Goal: Understand process/instructions: Learn how to perform a task or action

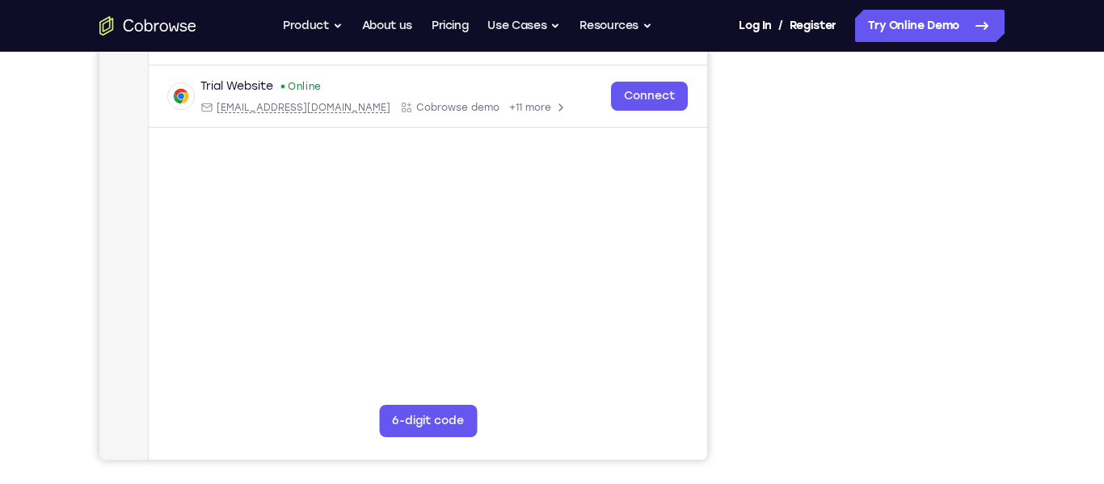
scroll to position [296, 0]
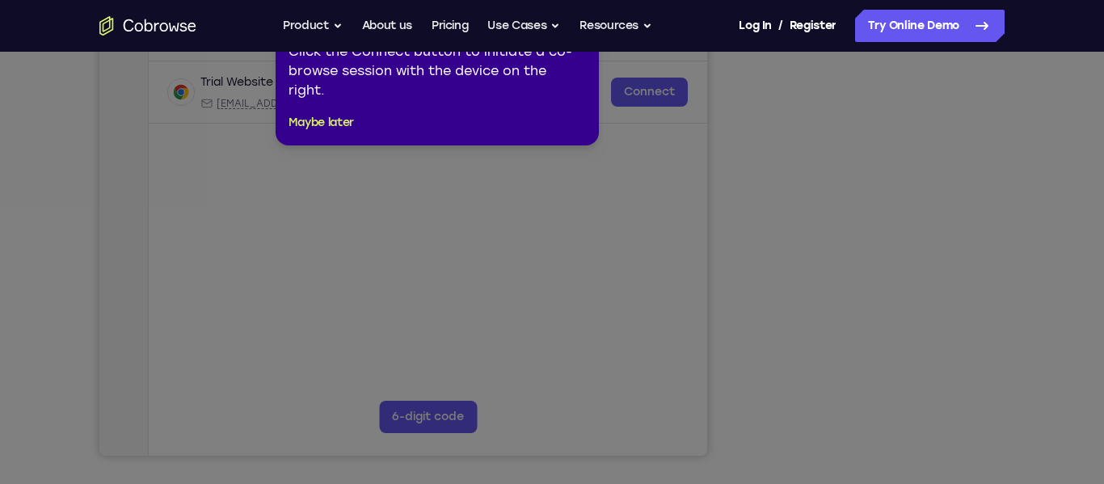
click at [896, 253] on icon at bounding box center [552, 242] width 1104 height 484
click at [346, 125] on button "Maybe later" at bounding box center [321, 122] width 65 height 19
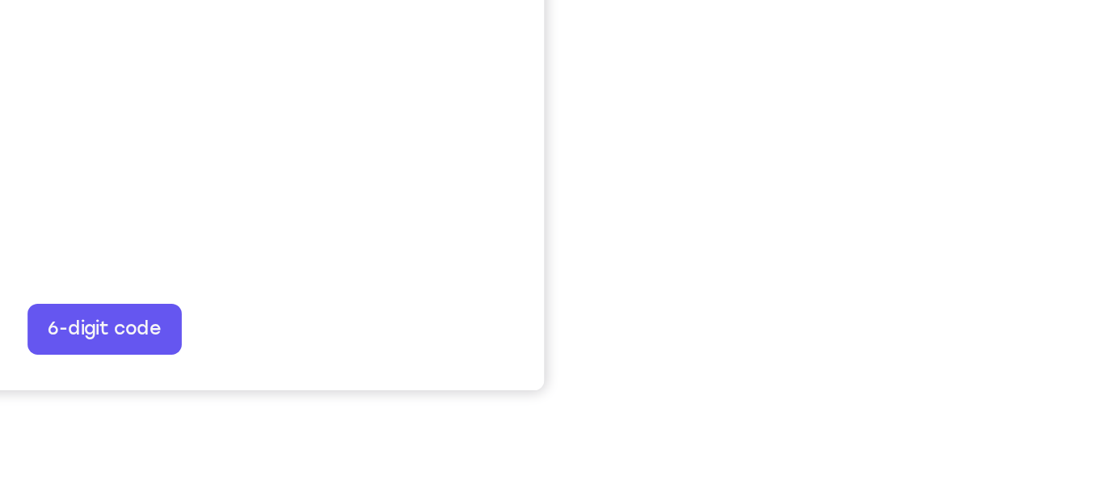
scroll to position [331, 0]
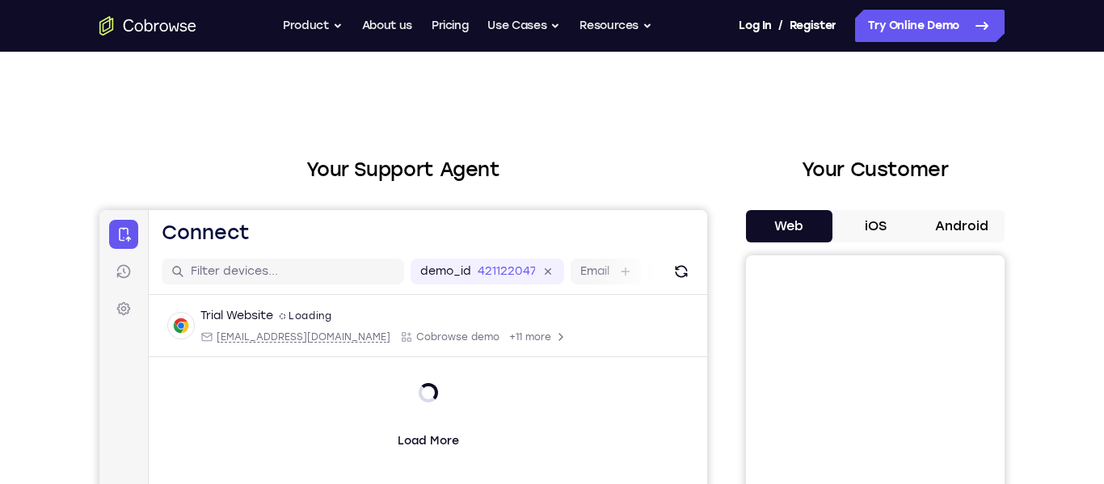
click at [936, 224] on button "Android" at bounding box center [961, 226] width 86 height 32
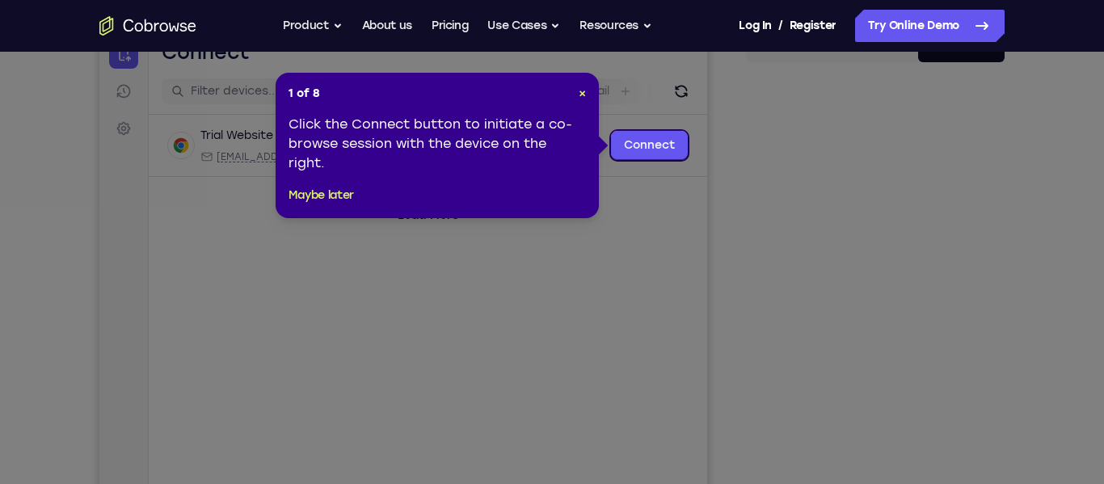
scroll to position [181, 0]
click at [584, 91] on span "×" at bounding box center [582, 93] width 7 height 14
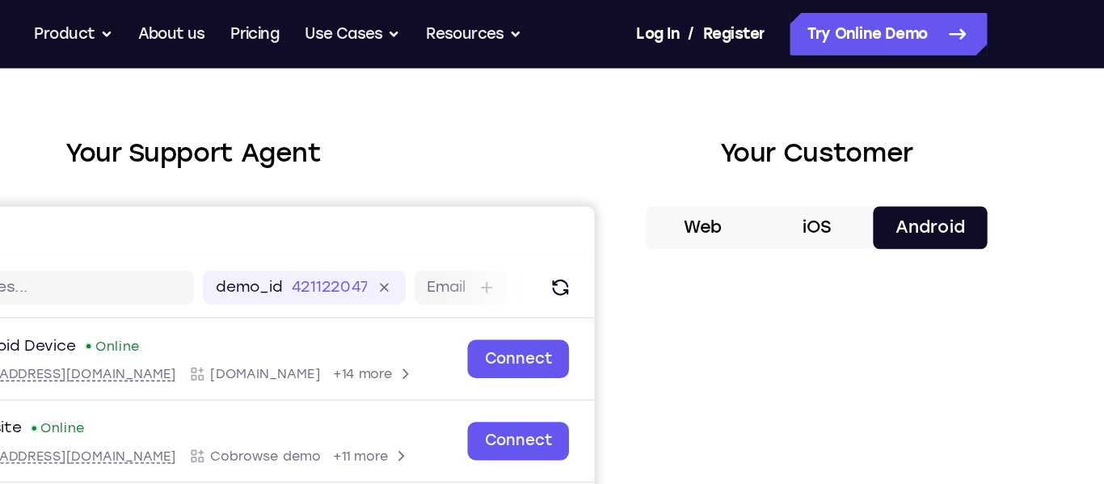
scroll to position [45, 0]
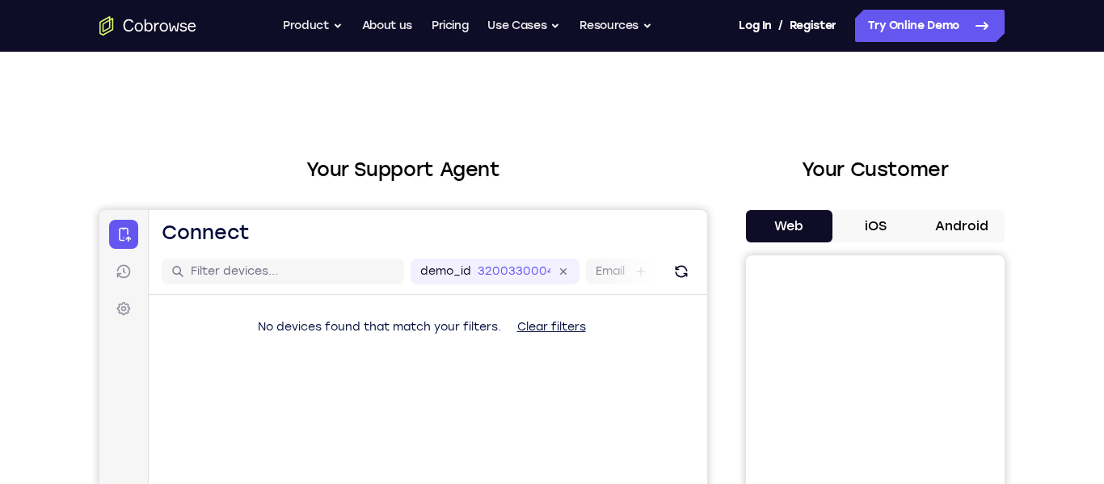
click at [955, 217] on button "Android" at bounding box center [961, 226] width 86 height 32
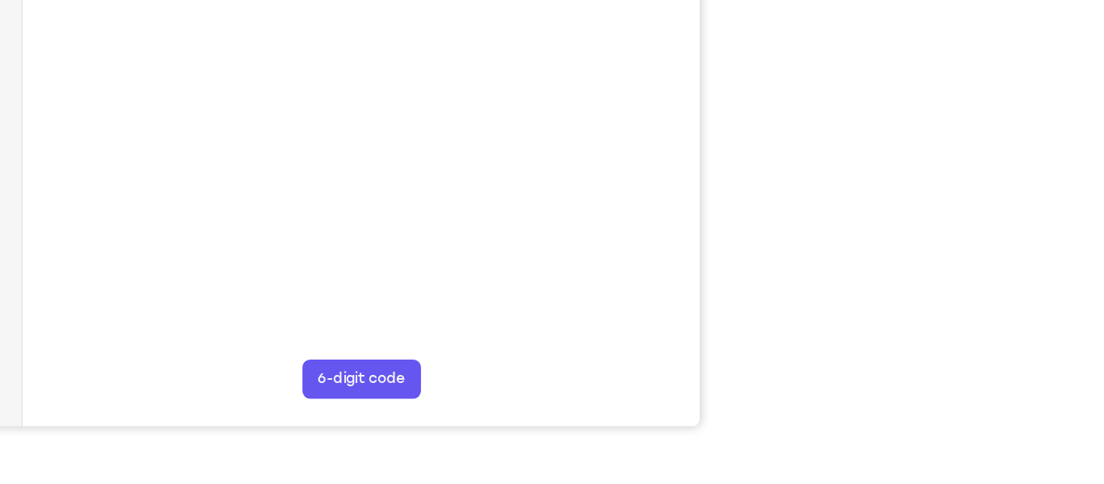
scroll to position [317, 0]
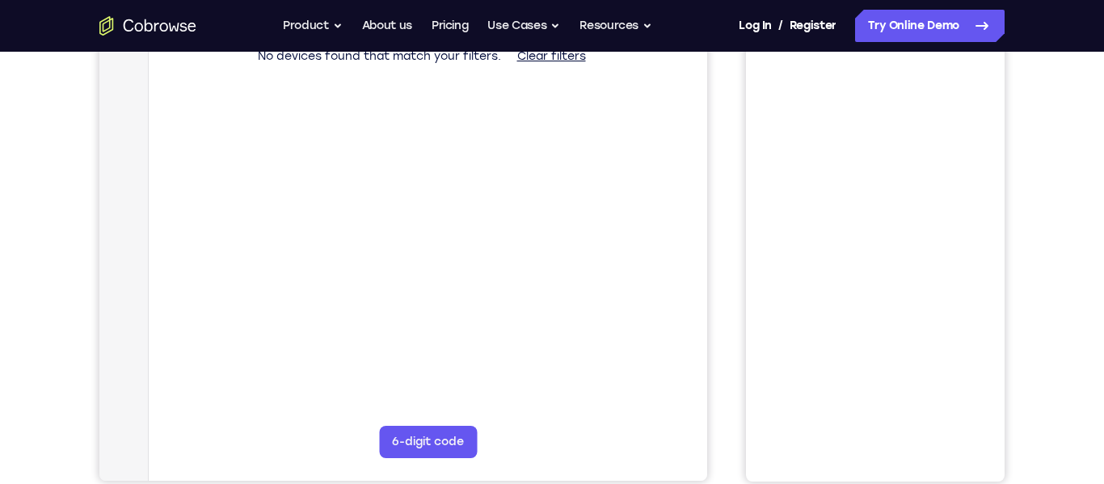
scroll to position [175, 0]
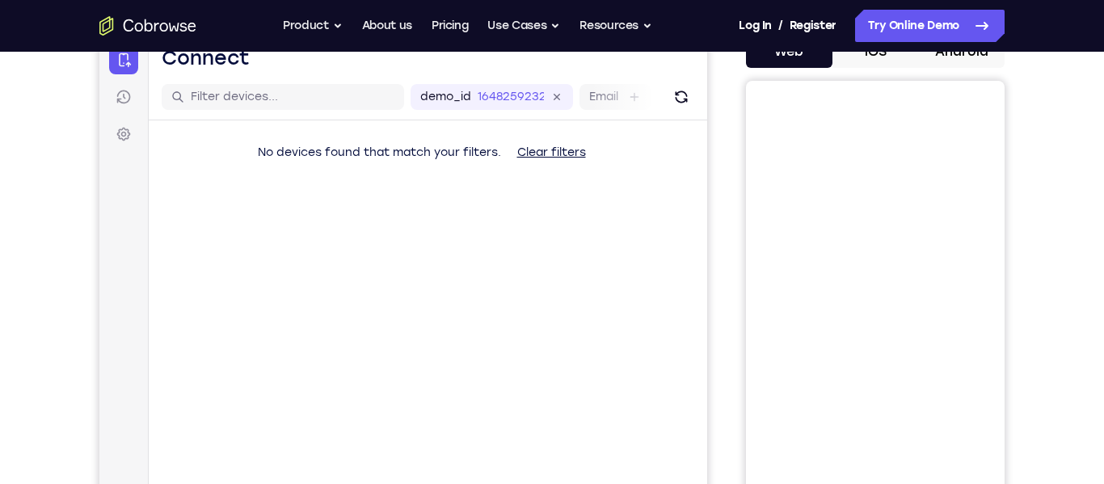
click at [958, 58] on button "Android" at bounding box center [961, 52] width 86 height 32
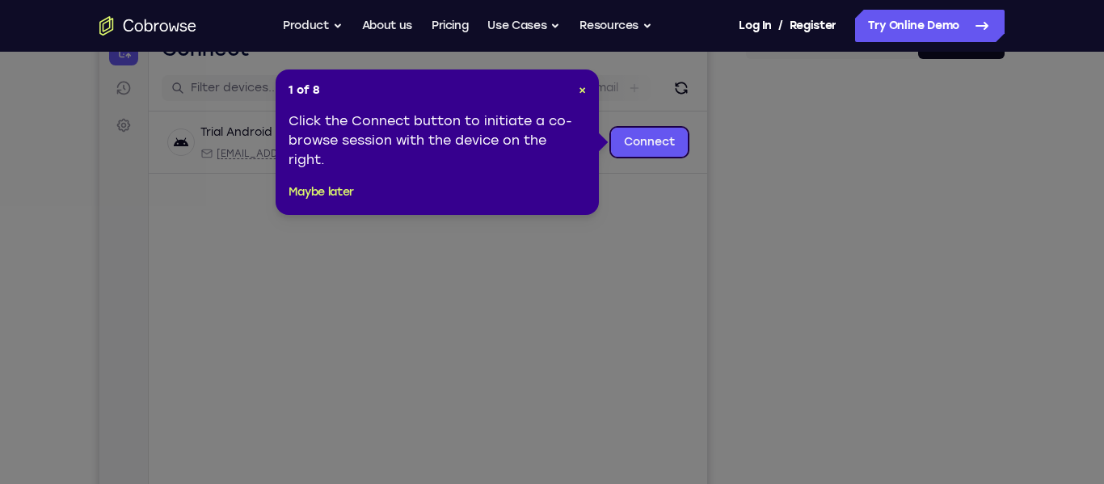
scroll to position [188, 0]
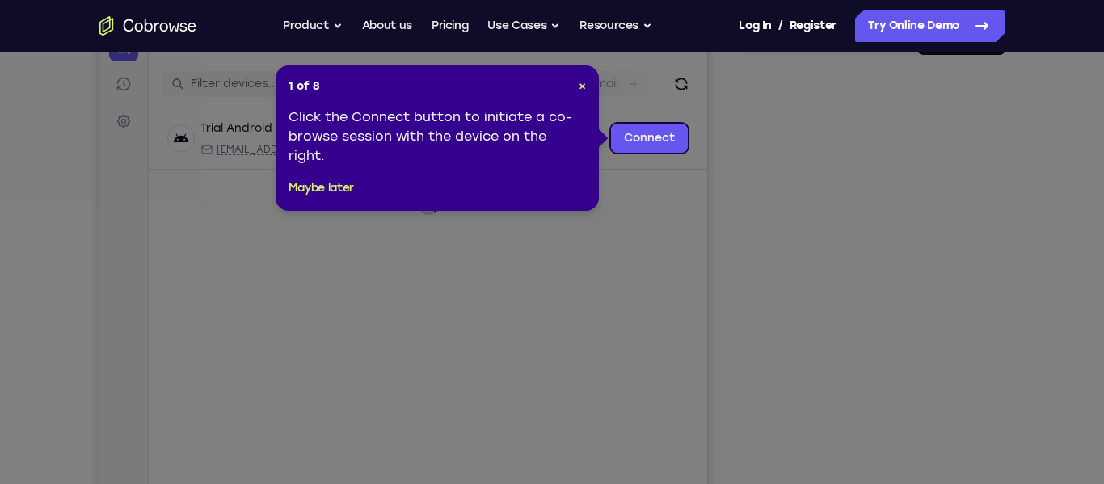
click at [315, 199] on div "1 of 8 × Click the Connect button to initiate a co-browse session with the devi…" at bounding box center [437, 138] width 323 height 146
click at [310, 188] on button "Maybe later" at bounding box center [321, 188] width 65 height 19
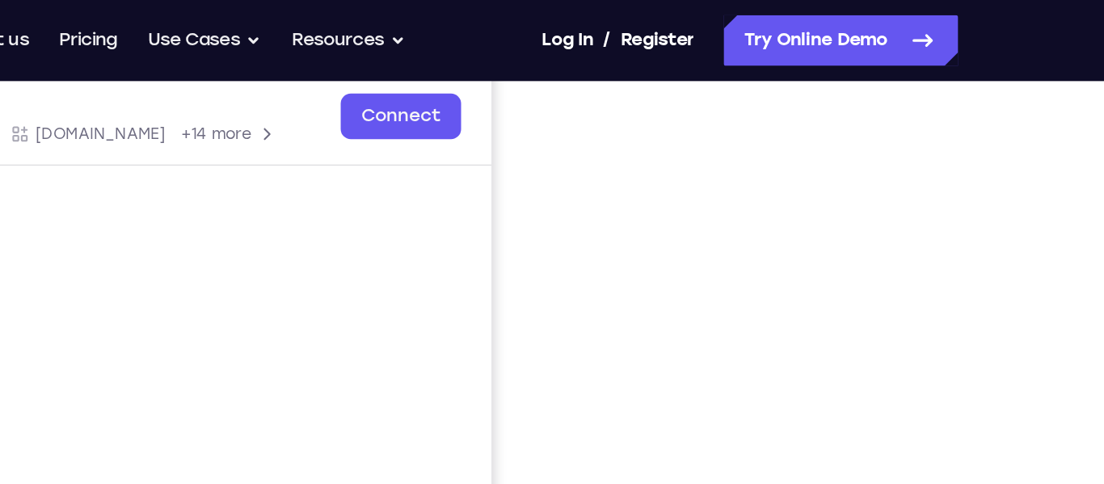
scroll to position [240, 0]
